Goal: Check status: Check status

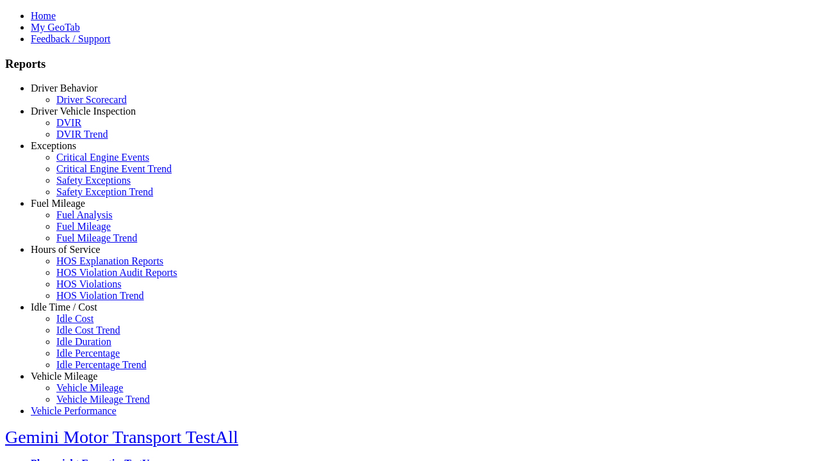
click at [74, 94] on link "Driver Behavior" at bounding box center [64, 88] width 67 height 11
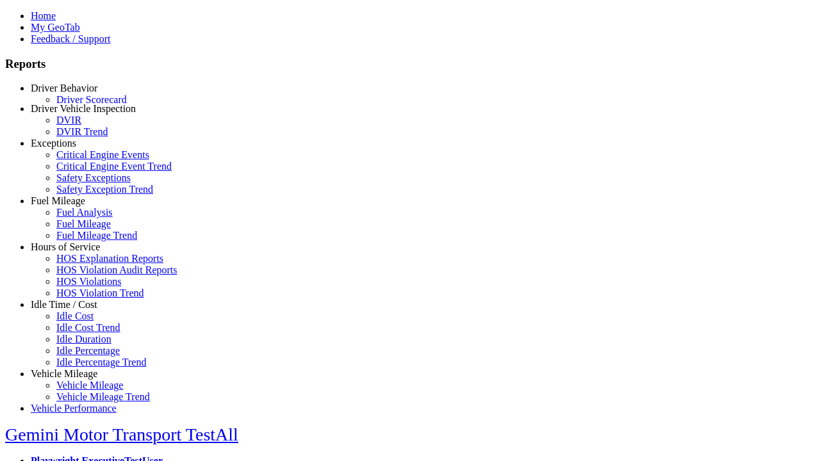
scroll to position [1, 0]
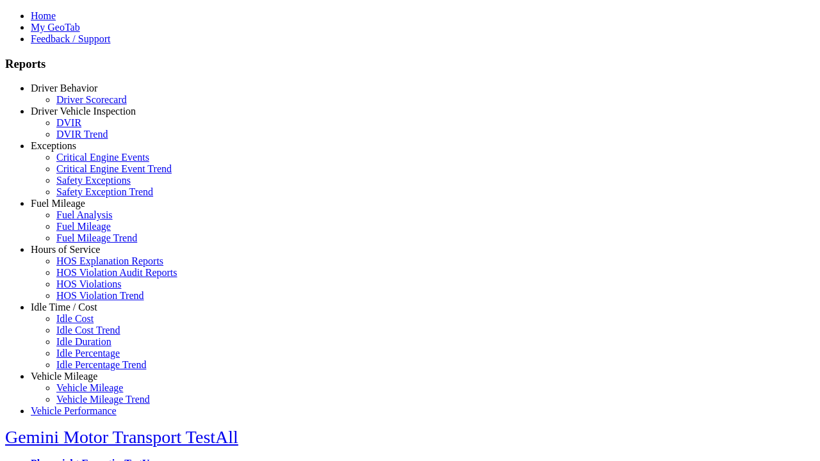
click at [83, 105] on link "Driver Scorecard" at bounding box center [91, 99] width 70 height 11
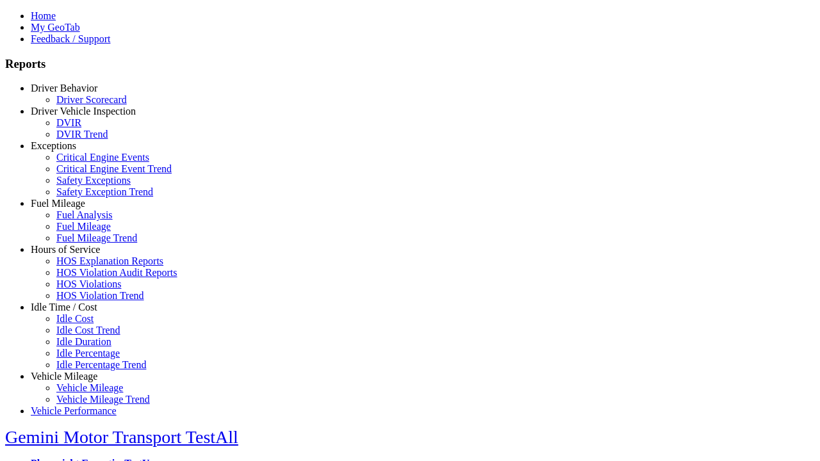
type input "*********"
